Goal: Task Accomplishment & Management: Use online tool/utility

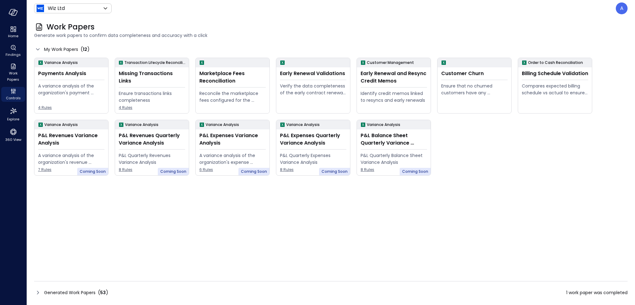
click at [42, 293] on div "Generated Work Papers ( 53 )" at bounding box center [71, 292] width 74 height 7
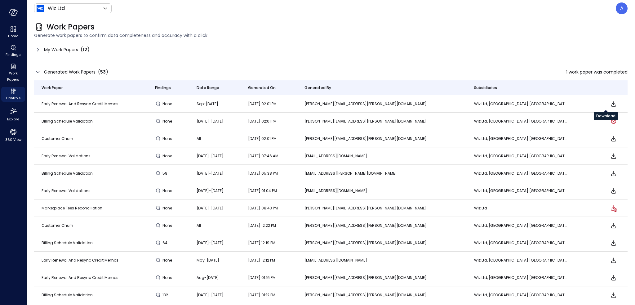
click at [610, 104] on icon "Download" at bounding box center [613, 103] width 7 height 7
click at [532, 37] on span "Generate work papers to confirm data completeness and accuracy with a click" at bounding box center [331, 35] width 594 height 7
click at [66, 48] on span "My Work Papers" at bounding box center [61, 49] width 34 height 7
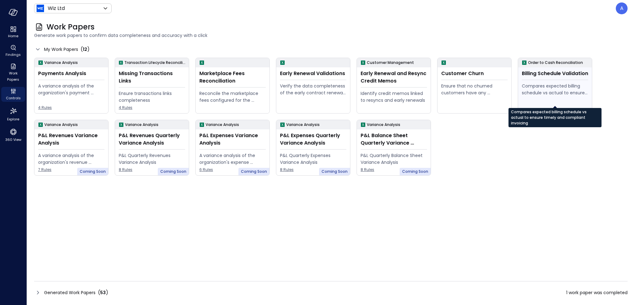
click at [562, 93] on div "Compares expected billing schedule vs actual to ensure timely and compliant inv…" at bounding box center [555, 90] width 66 height 14
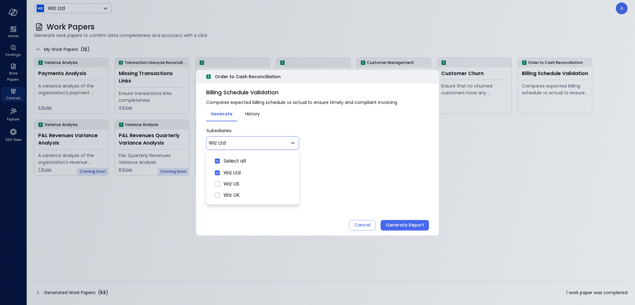
click at [262, 144] on body "Home Findings Work Papers Controls Explore 360 View Wiz Ltd ****** ​ A Work Pap…" at bounding box center [317, 152] width 635 height 305
click at [254, 160] on div "Select all" at bounding box center [253, 161] width 86 height 12
type input "********"
click at [383, 174] on div at bounding box center [317, 152] width 635 height 305
click at [271, 170] on div "[DATE] | [DATE]" at bounding box center [238, 167] width 65 height 11
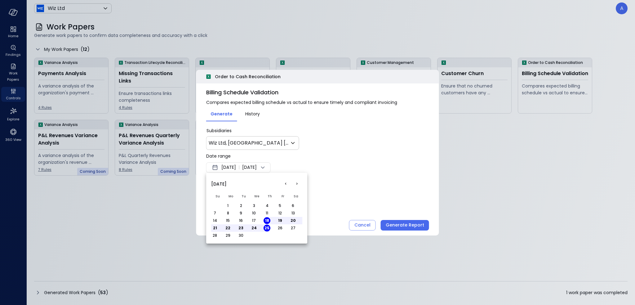
click at [228, 203] on button "1" at bounding box center [228, 205] width 7 height 7
click at [404, 226] on div at bounding box center [317, 152] width 635 height 305
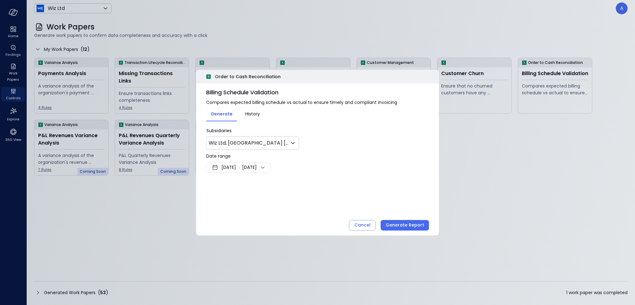
click at [404, 226] on div "Generate Report" at bounding box center [405, 225] width 38 height 8
